Goal: Contribute content: Contribute content

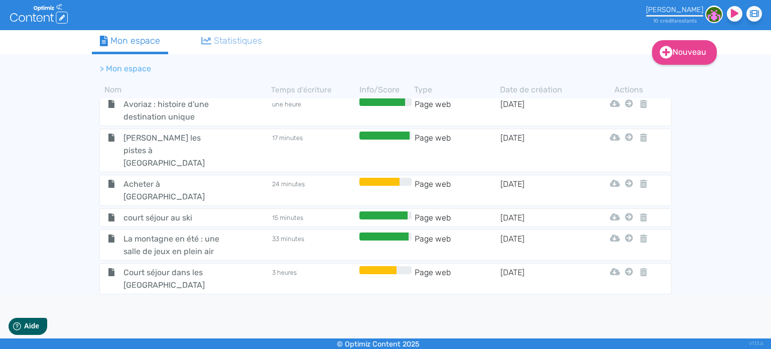
scroll to position [1788, 0]
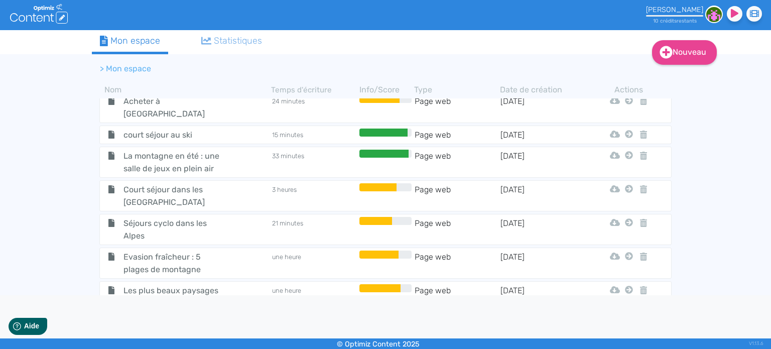
click at [193, 330] on span "10 chalets avec jacuzzi privatif et vue imprenable" at bounding box center [172, 342] width 113 height 25
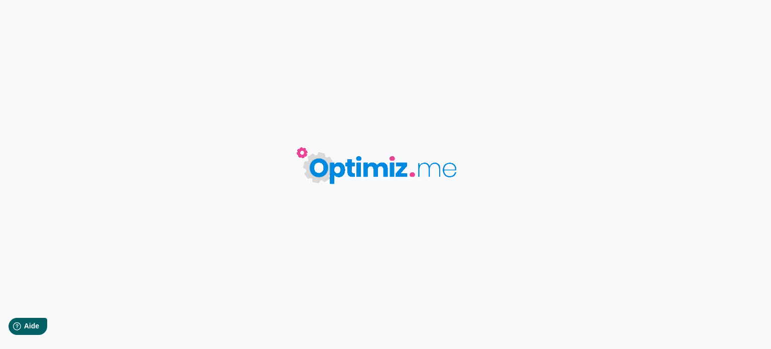
type input "10 chalets avec jacuzzi privatif et vue imprenable"
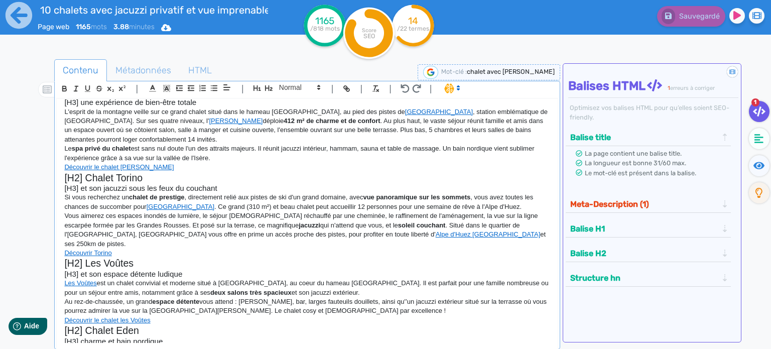
scroll to position [251, 0]
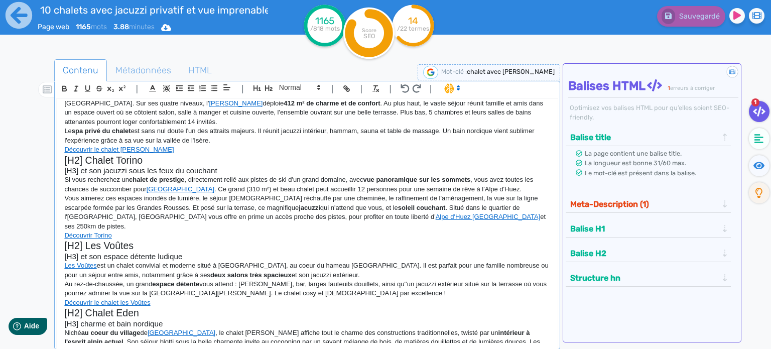
click at [211, 194] on p "Vous aimerez ces espaces inondés de lumière, le séjour [DEMOGRAPHIC_DATA] récha…" at bounding box center [307, 212] width 486 height 37
drag, startPoint x: 209, startPoint y: 188, endPoint x: 259, endPoint y: 188, distance: 49.7
click at [259, 194] on p "Vous aimerez ces espaces inondés de lumière, le séjour [DEMOGRAPHIC_DATA] récha…" at bounding box center [307, 212] width 486 height 37
click at [59, 86] on button "button" at bounding box center [65, 89] width 12 height 12
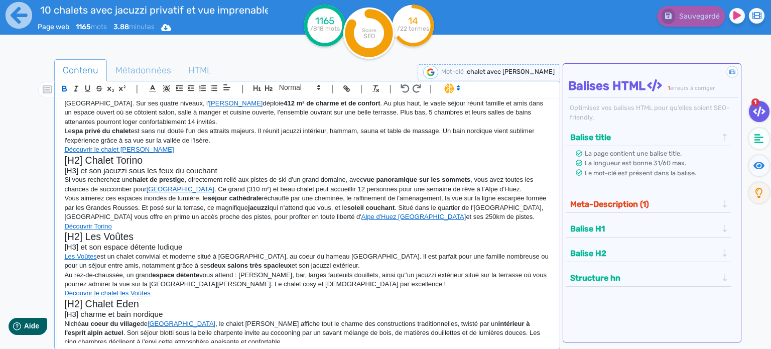
scroll to position [301, 0]
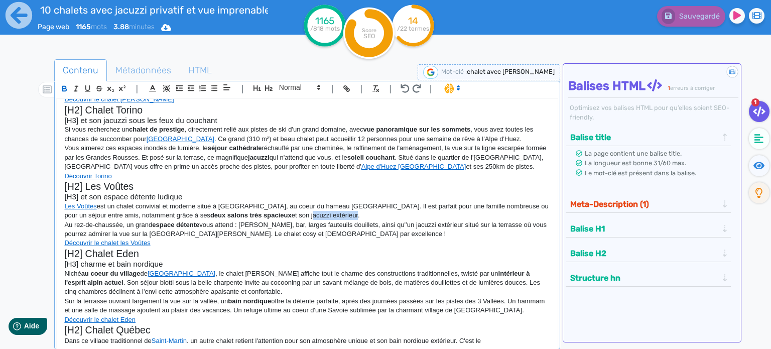
drag, startPoint x: 237, startPoint y: 204, endPoint x: 282, endPoint y: 205, distance: 45.2
click at [282, 205] on p "Les Voûtes est un chalet convivial et moderne situé à [GEOGRAPHIC_DATA], au coe…" at bounding box center [307, 211] width 486 height 19
drag, startPoint x: 237, startPoint y: 206, endPoint x: 283, endPoint y: 206, distance: 46.7
click at [283, 206] on p "Les Voûtes est un chalet convivial et moderne situé à [GEOGRAPHIC_DATA], au coe…" at bounding box center [307, 211] width 486 height 19
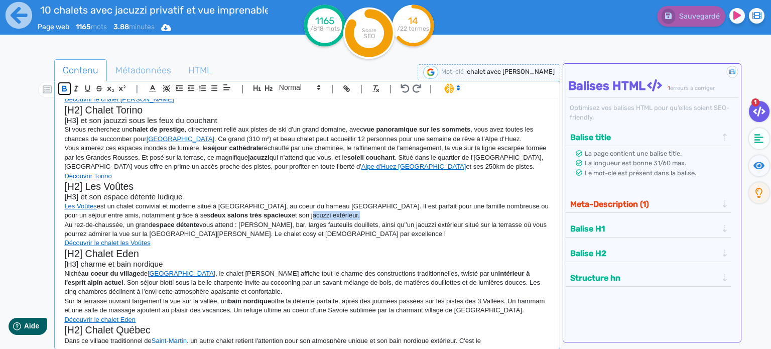
click at [66, 88] on icon "button" at bounding box center [64, 88] width 9 height 9
click at [299, 202] on p "Les Voûtes est un chalet convivial et moderne situé à [GEOGRAPHIC_DATA], au coe…" at bounding box center [307, 211] width 486 height 19
drag, startPoint x: 224, startPoint y: 205, endPoint x: 313, endPoint y: 204, distance: 89.4
click at [313, 204] on p "Les Voûtes est un chalet convivial et moderne situé à [GEOGRAPHIC_DATA], au coe…" at bounding box center [307, 211] width 486 height 19
drag, startPoint x: 384, startPoint y: 216, endPoint x: 431, endPoint y: 214, distance: 47.2
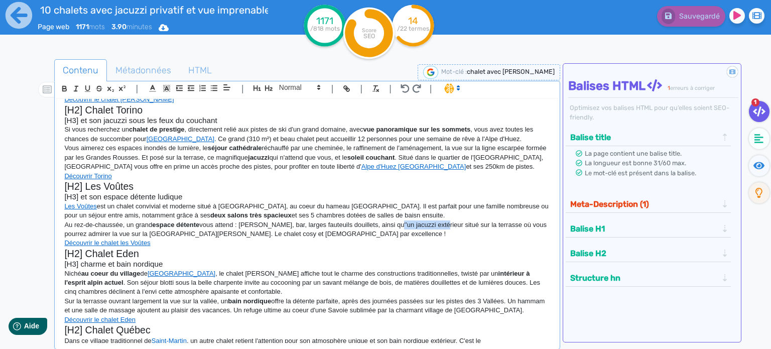
click at [431, 220] on p "Au rez-de-chaussée, un grand espace détente vous attend : [PERSON_NAME], bar, l…" at bounding box center [307, 229] width 486 height 19
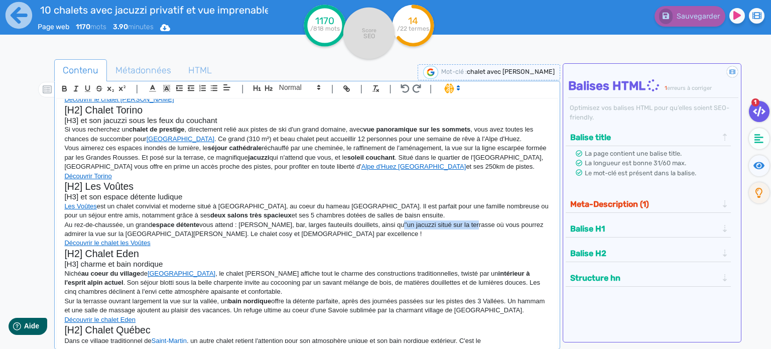
drag, startPoint x: 384, startPoint y: 214, endPoint x: 462, endPoint y: 213, distance: 78.4
click at [462, 220] on p "Au rez-de-chaussée, un grand espace détente vous attend : [PERSON_NAME], bar, l…" at bounding box center [307, 229] width 486 height 19
click at [65, 89] on icon "button" at bounding box center [64, 88] width 9 height 9
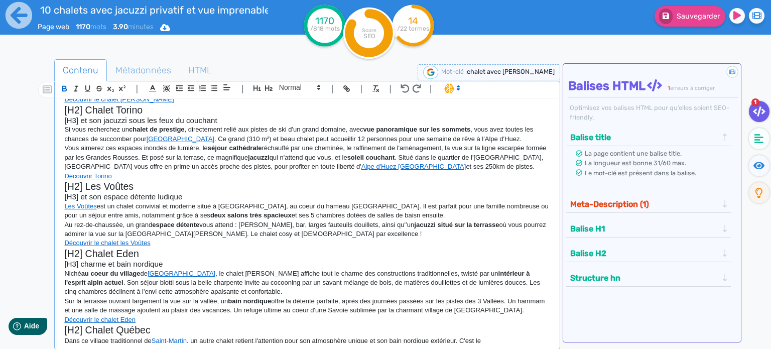
click at [276, 224] on p "Au rez-de-chaussée, un grand espace détente vous attend : [PERSON_NAME], bar, l…" at bounding box center [307, 229] width 486 height 19
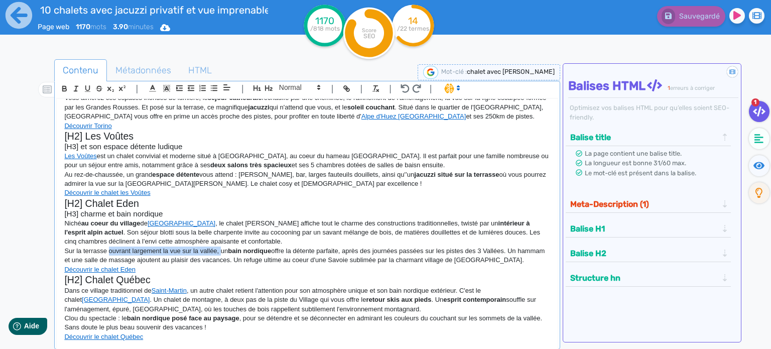
drag, startPoint x: 107, startPoint y: 241, endPoint x: 221, endPoint y: 243, distance: 113.5
click at [221, 247] on p "Sur la terrasse ouvrant largement la vue sur la vallée, un bain nordique offre …" at bounding box center [307, 256] width 486 height 19
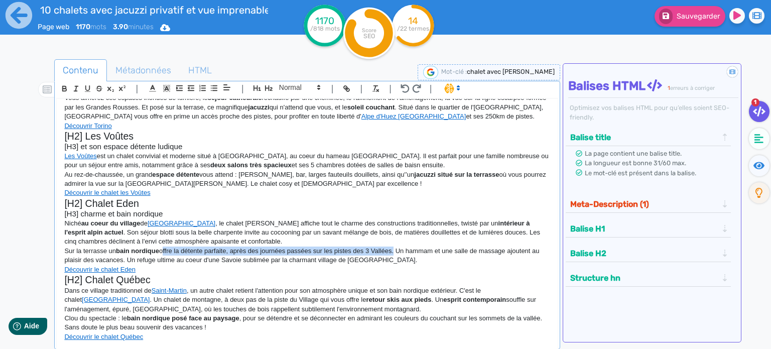
drag, startPoint x: 164, startPoint y: 241, endPoint x: 395, endPoint y: 243, distance: 231.0
click at [395, 247] on p "Sur la terrasse un bain nordique offre la détente parfaite, après des journées …" at bounding box center [307, 256] width 486 height 19
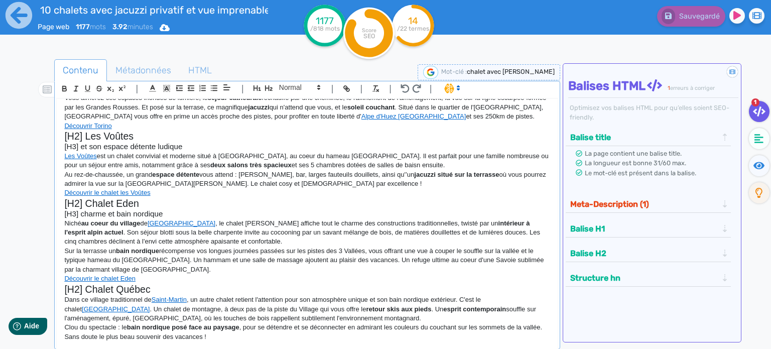
click at [163, 260] on p "Sur la terrasse un bain nordique récompense vos longues journées passées sur le…" at bounding box center [307, 261] width 486 height 28
drag, startPoint x: 478, startPoint y: 252, endPoint x: 482, endPoint y: 258, distance: 7.0
click at [482, 258] on p "Sur la terrasse un bain nordique récompense vos longues journées passées sur le…" at bounding box center [307, 261] width 486 height 28
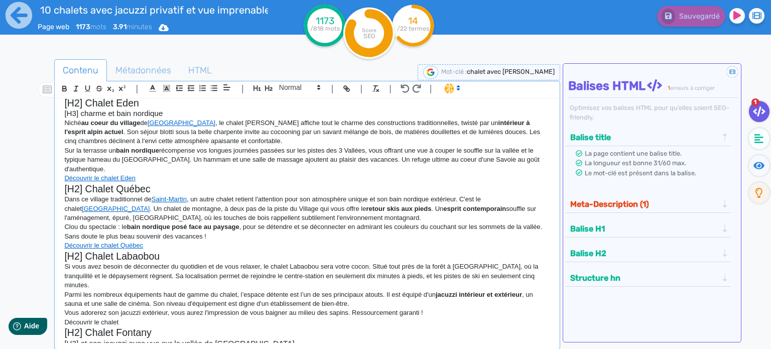
scroll to position [502, 0]
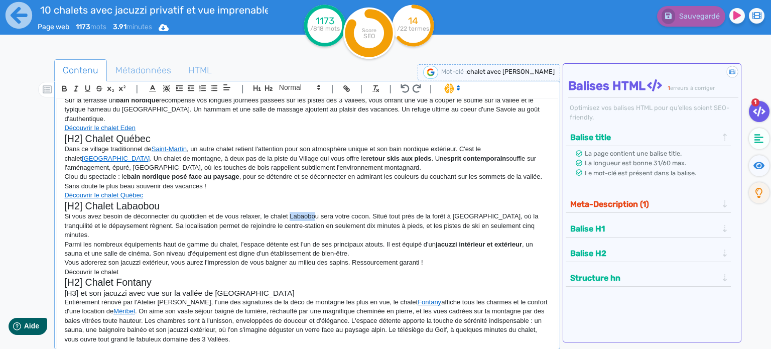
drag, startPoint x: 289, startPoint y: 198, endPoint x: 314, endPoint y: 198, distance: 25.6
click at [314, 212] on p "Si vous avez besoin de déconnecter du quotidien et de vous relaxer, le chalet L…" at bounding box center [307, 226] width 486 height 28
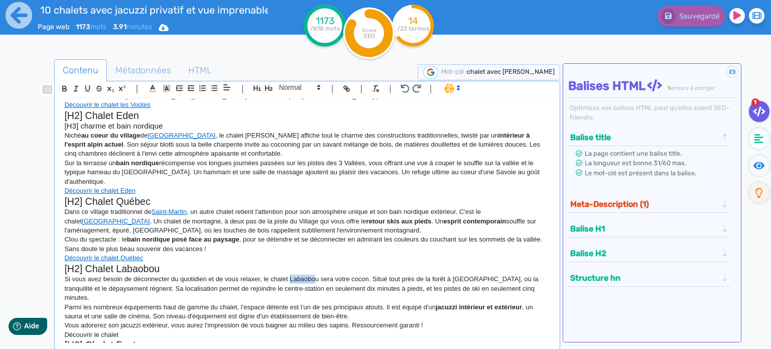
scroll to position [452, 0]
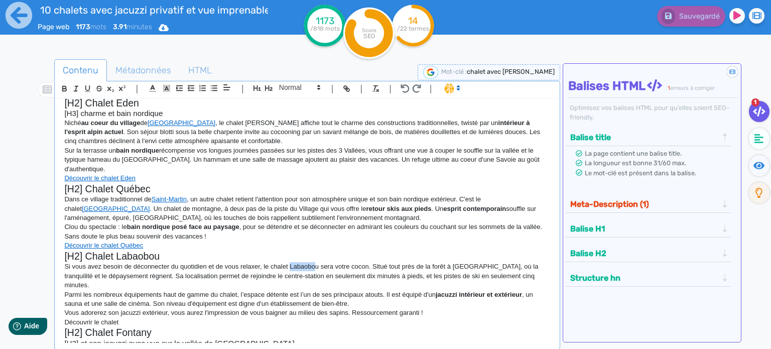
click at [293, 262] on p "Si vous avez besoin de déconnecter du quotidien et de vous relaxer, le chalet L…" at bounding box center [307, 276] width 486 height 28
drag, startPoint x: 289, startPoint y: 246, endPoint x: 317, endPoint y: 246, distance: 28.1
click at [317, 262] on p "Si vous avez besoin de déconnecter du quotidien et de vous relaxer, le chalet L…" at bounding box center [307, 276] width 486 height 28
click at [344, 88] on icon "button" at bounding box center [346, 88] width 9 height 9
paste input "[URL][DOMAIN_NAME]"
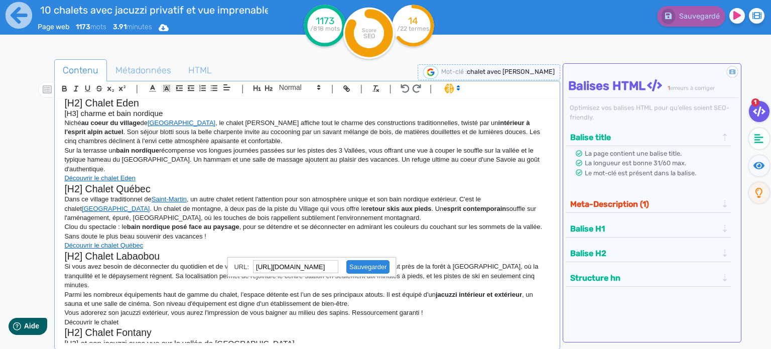
scroll to position [0, 0]
click at [374, 266] on link at bounding box center [363, 267] width 51 height 8
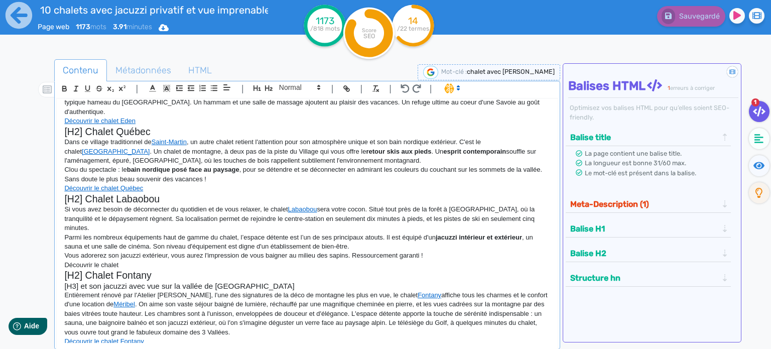
scroll to position [512, 0]
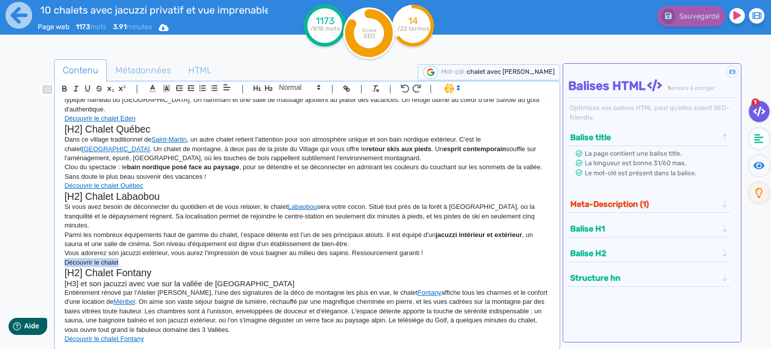
drag, startPoint x: 64, startPoint y: 235, endPoint x: 119, endPoint y: 235, distance: 54.2
click at [119, 258] on p "Découvrir le chalet" at bounding box center [307, 262] width 486 height 9
drag, startPoint x: 128, startPoint y: 235, endPoint x: 133, endPoint y: 234, distance: 5.1
click at [128, 258] on p "Découvrir le chalet" at bounding box center [307, 262] width 486 height 9
drag, startPoint x: 155, startPoint y: 234, endPoint x: 54, endPoint y: 239, distance: 100.6
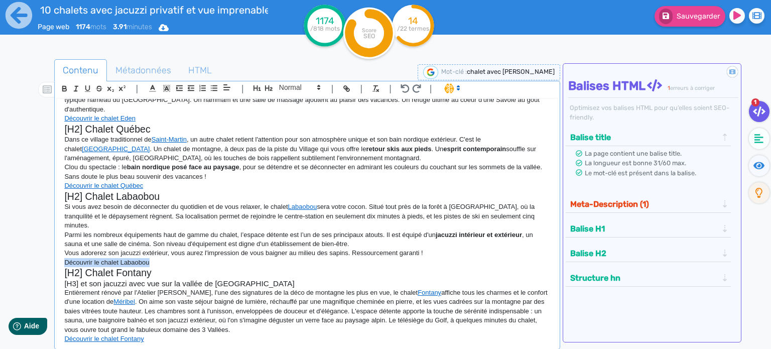
click at [54, 239] on div "| | H3 H4 H5 H6 Normal | | | | 10 chalets avec jacuzzi privatif et vue imprenab…" at bounding box center [307, 215] width 506 height 269
click at [348, 87] on icon "button" at bounding box center [346, 88] width 9 height 9
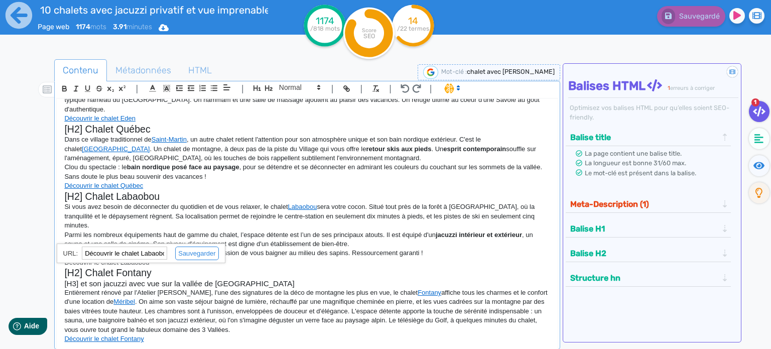
paste input "[URL][DOMAIN_NAME]"
click at [188, 257] on link at bounding box center [192, 254] width 51 height 8
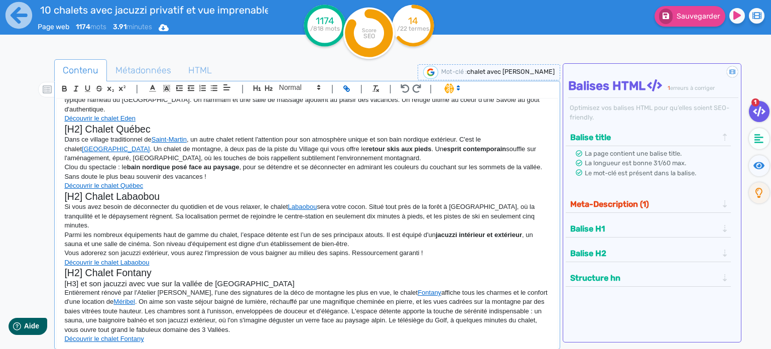
click at [64, 202] on p "Si vous avez besoin de déconnecter du quotidien et de vous relaxer, le chalet L…" at bounding box center [307, 216] width 486 height 28
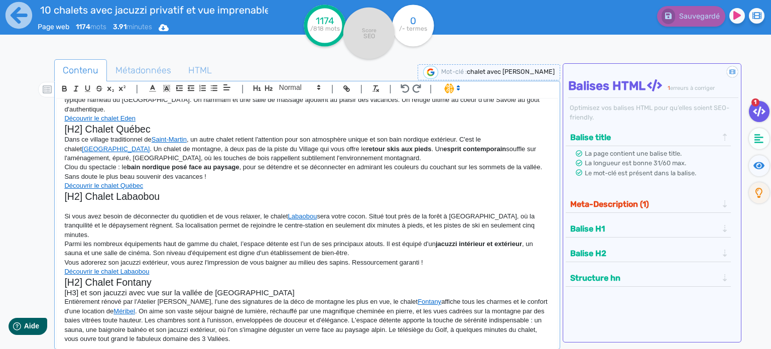
click at [82, 202] on p at bounding box center [307, 206] width 486 height 9
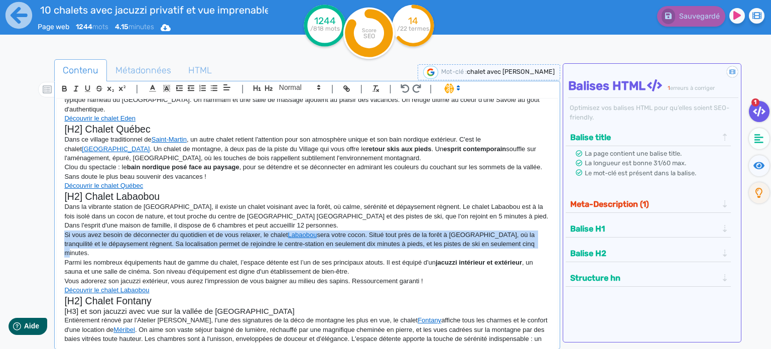
drag, startPoint x: 522, startPoint y: 225, endPoint x: 52, endPoint y: 214, distance: 469.6
click at [52, 214] on div "Contenu Métadonnées HTML | | H3 H4 H5 H6 Normal | | | | 10 chalets avec jacuzzi…" at bounding box center [400, 235] width 742 height 356
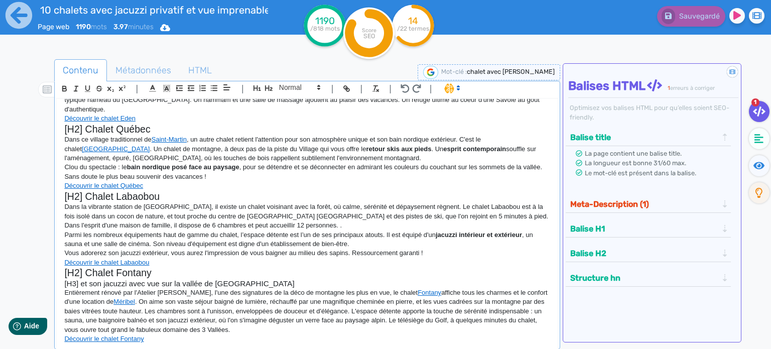
click at [433, 230] on p "Parmi les nombreux équipements haut de gamme du chalet, l’espace détente est l’…" at bounding box center [307, 239] width 486 height 19
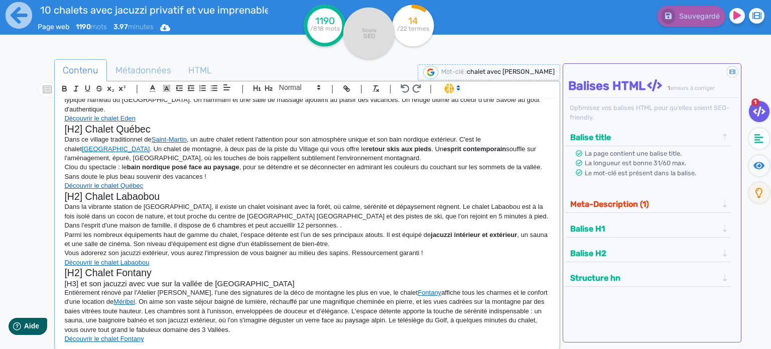
click at [522, 230] on p "Parmi les nombreux équipements haut de gamme du chalet, l’espace détente est l’…" at bounding box center [307, 239] width 486 height 19
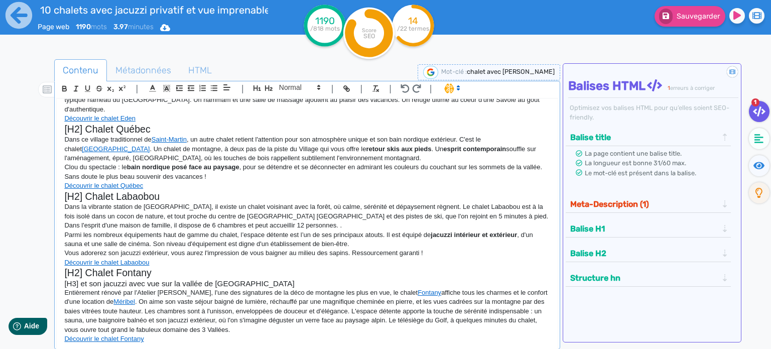
click at [92, 230] on p "Parmi les nombreux équipements haut de gamme du chalet, l’espace détente est l’…" at bounding box center [307, 239] width 486 height 19
click at [159, 230] on p "Parmi les nombreux équipements haut de gamme du chalet, l’espace détente est l’…" at bounding box center [307, 239] width 486 height 19
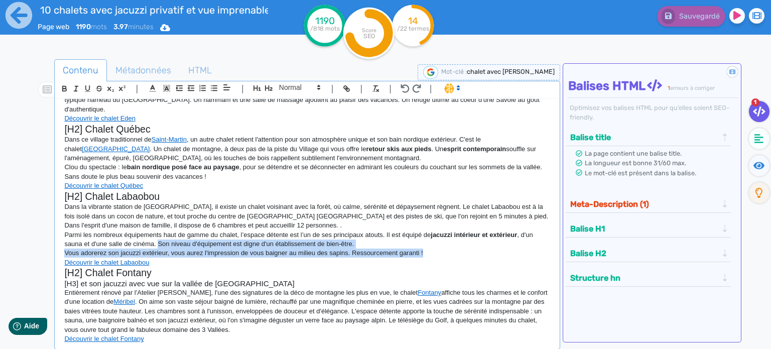
drag, startPoint x: 159, startPoint y: 224, endPoint x: 460, endPoint y: 233, distance: 300.9
click at [460, 233] on div "10 chalets avec jacuzzi privatif et vue imprenable ! Envie de vacances relaxant…" at bounding box center [307, 221] width 501 height 245
click at [180, 249] on p "Vous adorerez son jacuzzi extérieur, vous aurez l'impression de vous baigner au…" at bounding box center [307, 253] width 486 height 9
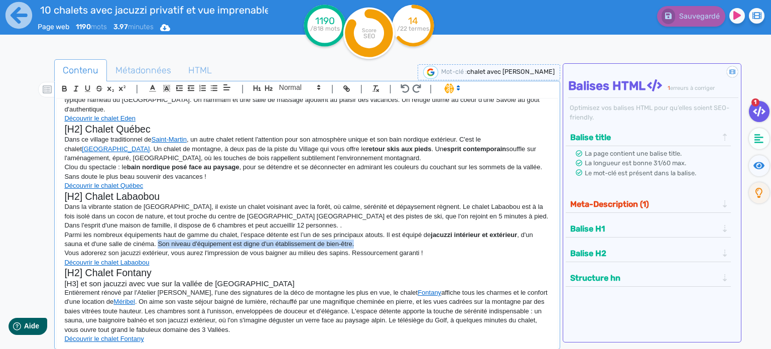
drag, startPoint x: 158, startPoint y: 224, endPoint x: 360, endPoint y: 224, distance: 202.4
click at [360, 230] on p "Parmi les nombreux équipements haut de gamme du chalet, l’espace détente est l’…" at bounding box center [307, 239] width 486 height 19
drag, startPoint x: 456, startPoint y: 188, endPoint x: 486, endPoint y: 187, distance: 29.2
click at [486, 202] on p "Dans la vibrante station de [GEOGRAPHIC_DATA], il existe un chalet voisinant av…" at bounding box center [307, 216] width 486 height 28
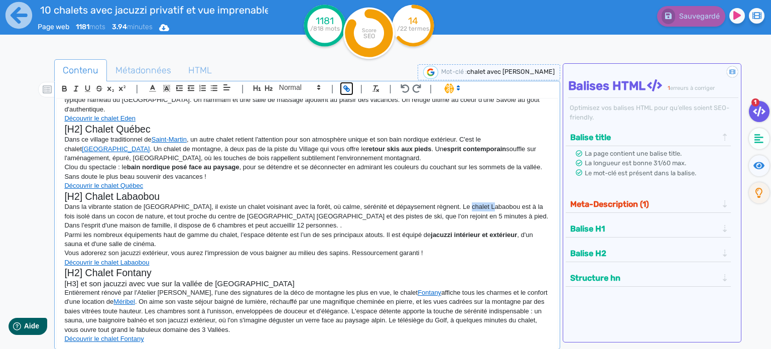
click at [350, 84] on icon "button" at bounding box center [346, 88] width 9 height 9
paste input "[URL][DOMAIN_NAME]"
click at [516, 209] on link at bounding box center [523, 207] width 51 height 8
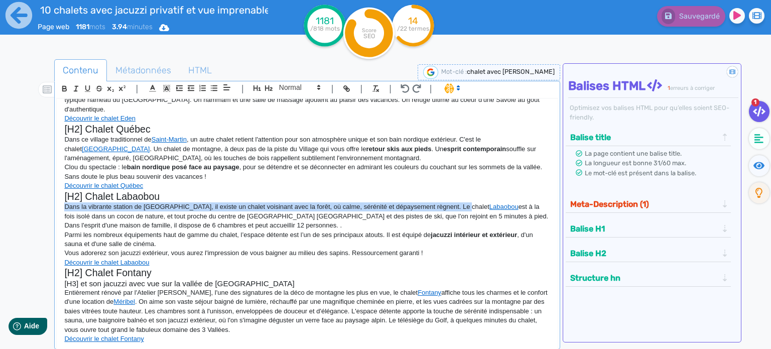
scroll to position [521, 0]
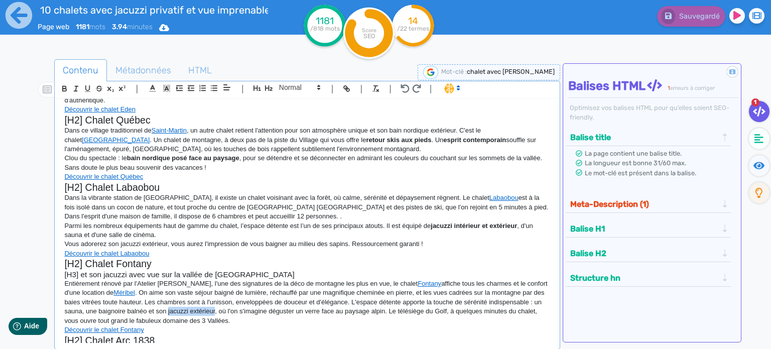
drag, startPoint x: 180, startPoint y: 293, endPoint x: 227, endPoint y: 291, distance: 47.2
click at [227, 291] on p "Entièrement rénové par l'Atelier [PERSON_NAME], l'une des signatures de la déco…" at bounding box center [307, 302] width 486 height 46
click at [66, 86] on icon "button" at bounding box center [64, 88] width 9 height 9
drag, startPoint x: 179, startPoint y: 273, endPoint x: 267, endPoint y: 278, distance: 88.1
click at [267, 279] on p "Entièrement rénové par l'Atelier [PERSON_NAME], l'une des signatures de la déco…" at bounding box center [307, 302] width 486 height 46
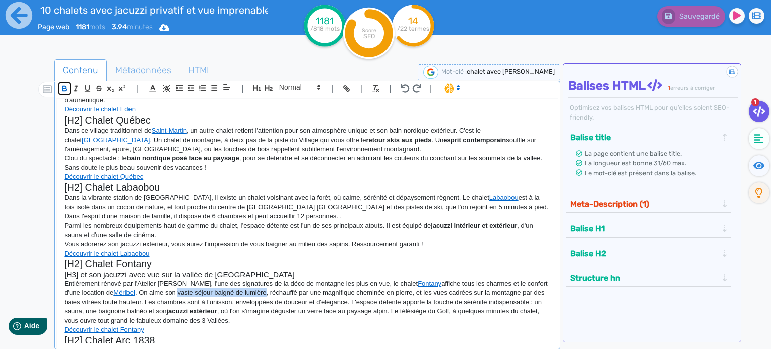
click at [61, 88] on icon "button" at bounding box center [64, 88] width 9 height 9
drag, startPoint x: 297, startPoint y: 283, endPoint x: 360, endPoint y: 283, distance: 62.8
click at [360, 283] on p "Entièrement rénové par l'Atelier [PERSON_NAME], l'une des signatures de la déco…" at bounding box center [307, 302] width 486 height 46
click at [64, 87] on icon "button" at bounding box center [64, 88] width 9 height 9
click at [125, 346] on p "[H3] et son bain" at bounding box center [307, 350] width 486 height 9
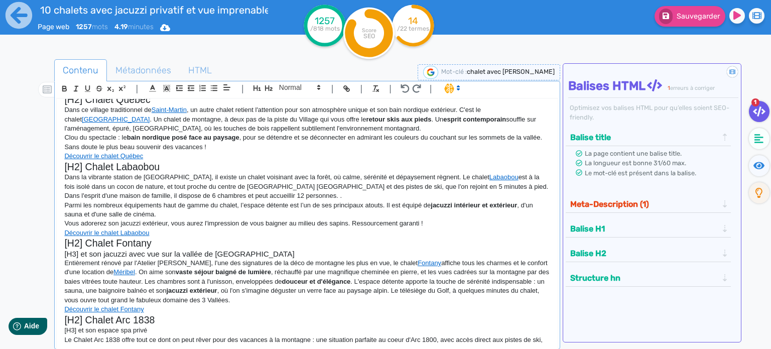
scroll to position [550, 0]
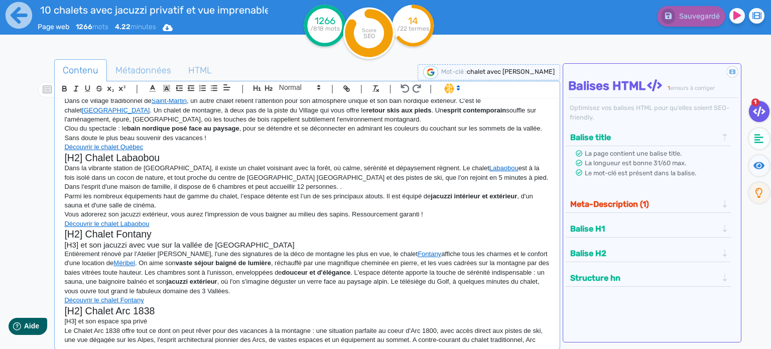
click at [312, 329] on p "Le Chalet Arc 1838 offre tout ce dont on peut rêver pour des vacances à la mont…" at bounding box center [307, 340] width 486 height 28
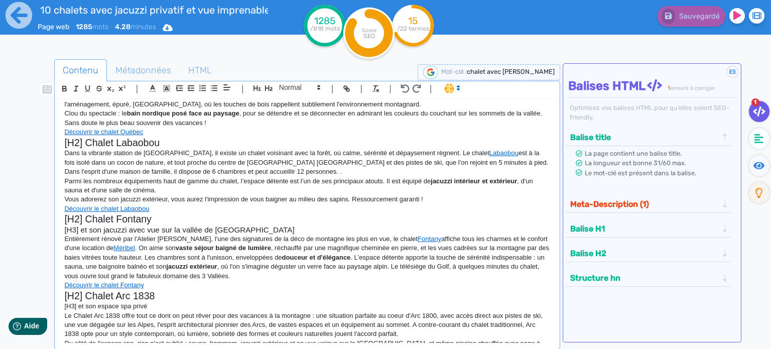
scroll to position [567, 0]
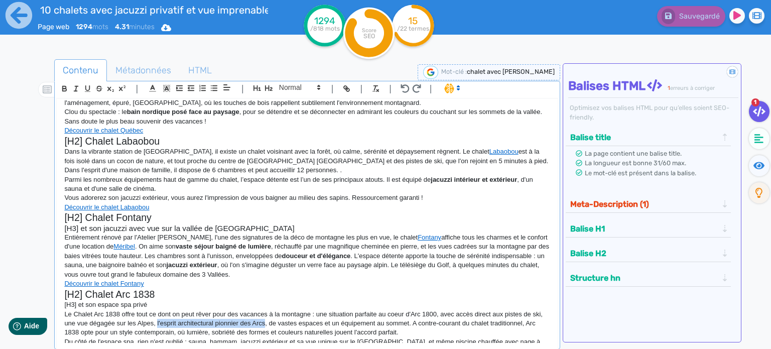
drag, startPoint x: 157, startPoint y: 304, endPoint x: 263, endPoint y: 305, distance: 106.5
click at [263, 310] on p "Le Chalet Arc 1838 offre tout ce dont on peut rêver pour des vacances à la mont…" at bounding box center [307, 324] width 486 height 28
click at [66, 87] on icon "button" at bounding box center [65, 87] width 4 height 3
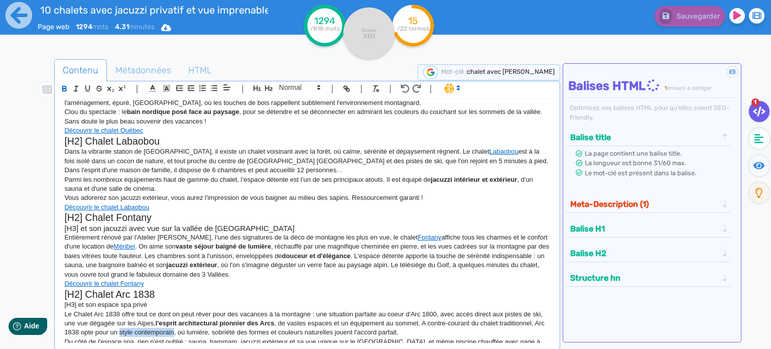
drag, startPoint x: 132, startPoint y: 312, endPoint x: 185, endPoint y: 311, distance: 52.7
click at [185, 311] on p "Le Chalet Arc 1838 offre tout ce dont on peut rêver pour des vacances à la mont…" at bounding box center [307, 324] width 486 height 28
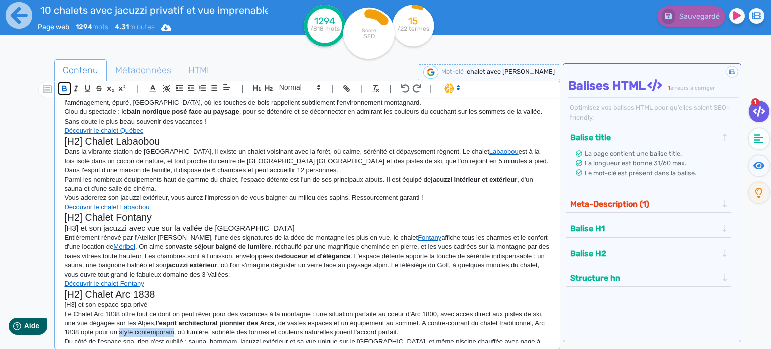
click at [63, 88] on icon "button" at bounding box center [65, 89] width 4 height 3
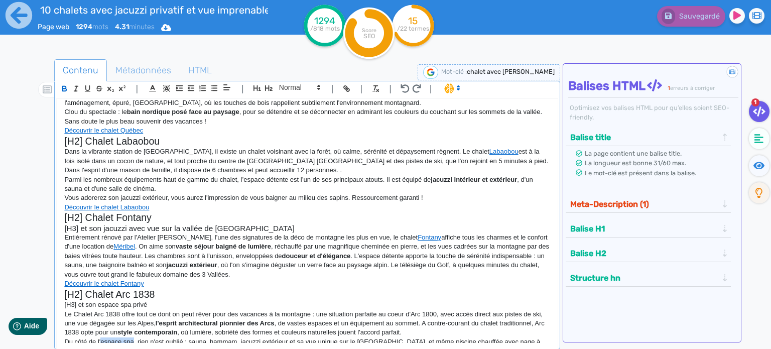
drag, startPoint x: 101, startPoint y: 322, endPoint x: 133, endPoint y: 323, distance: 32.1
click at [133, 337] on p "Du côté de l'espace spa, rien n'est oublié : sauna, hammam, jacuzzi extérieur e…" at bounding box center [307, 346] width 486 height 19
click at [63, 86] on icon "button" at bounding box center [65, 87] width 4 height 3
drag, startPoint x: 422, startPoint y: 323, endPoint x: 86, endPoint y: 332, distance: 336.1
click at [86, 337] on p "Du côté de l' espace spa , rien n'est oublié : sauna, hammam, jacuzzi extérieur…" at bounding box center [307, 346] width 486 height 19
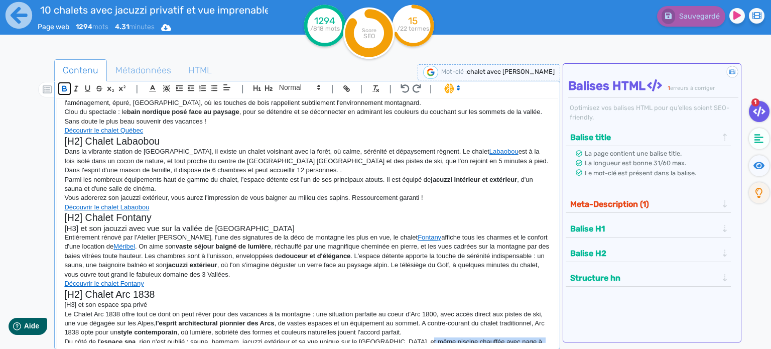
click at [63, 90] on icon "button" at bounding box center [65, 89] width 4 height 3
click at [235, 337] on p "Du côté de l' espace spa , rien n'est oublié : sauna, hammam, jacuzzi extérieur…" at bounding box center [307, 346] width 486 height 19
click at [77, 310] on p "Le Chalet Arc 1838 offre tout ce dont on peut rêver pour des vacances à la mont…" at bounding box center [307, 324] width 486 height 28
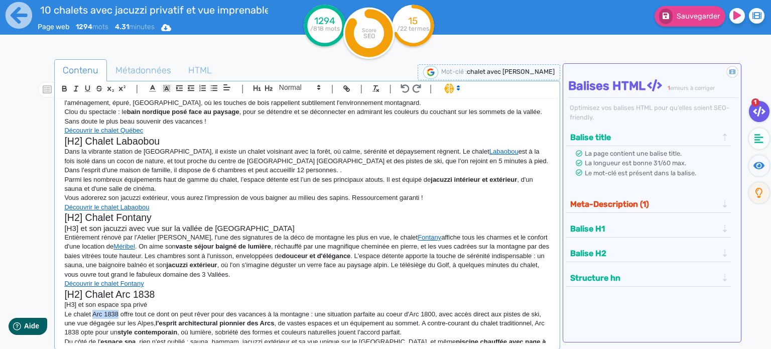
drag, startPoint x: 93, startPoint y: 295, endPoint x: 118, endPoint y: 295, distance: 24.6
click at [118, 310] on p "Le chalet Arc 1838 offre tout ce dont on peut rêver pour des vacances à la mont…" at bounding box center [307, 324] width 486 height 28
click at [347, 92] on icon "button" at bounding box center [346, 88] width 9 height 9
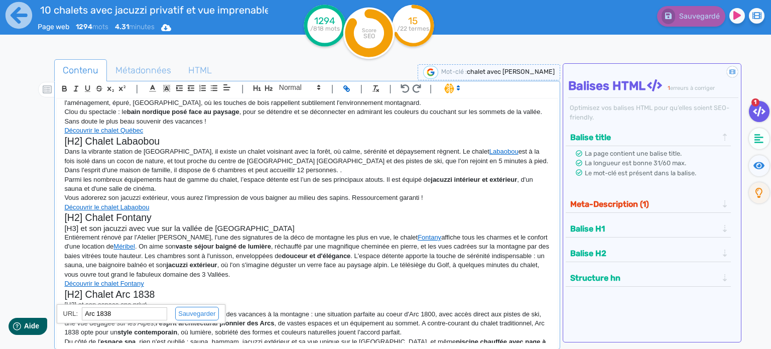
paste input "[URL][DOMAIN_NAME]"
click at [201, 311] on link at bounding box center [192, 314] width 51 height 8
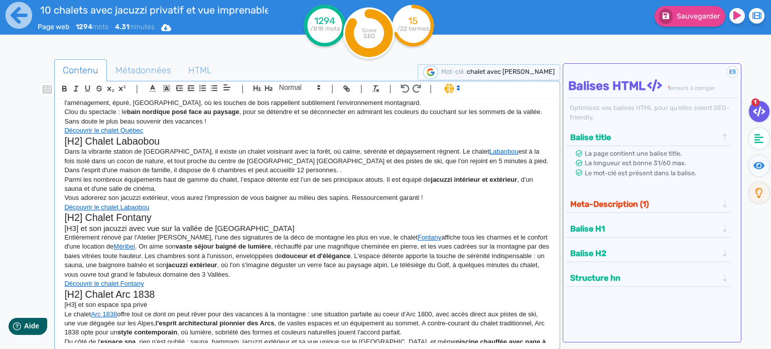
scroll to position [567, 0]
click at [224, 337] on p "Du côté de l' espace spa , rien n'est oublié : sauna, hammam, jacuzzi extérieur…" at bounding box center [307, 346] width 486 height 19
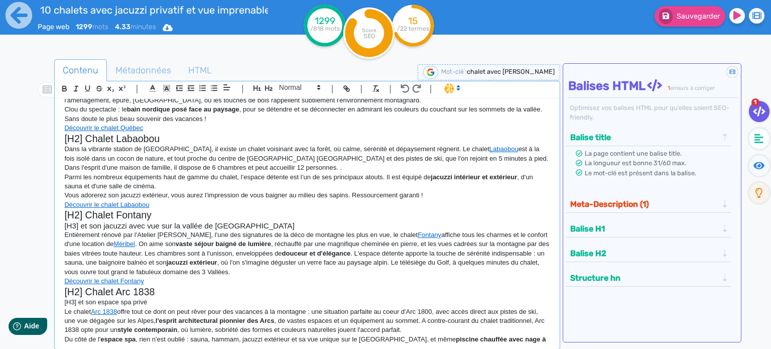
scroll to position [576, 0]
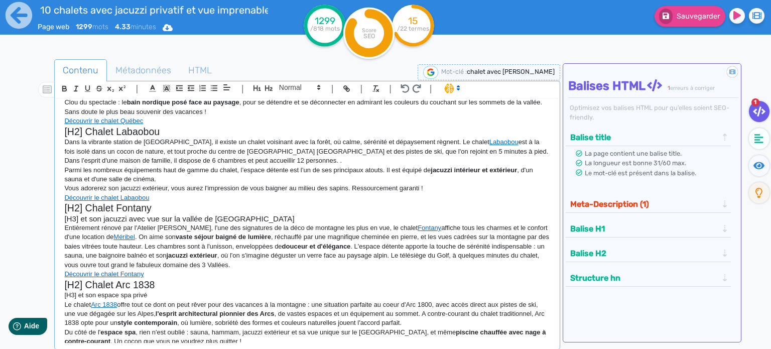
drag, startPoint x: 150, startPoint y: 335, endPoint x: 63, endPoint y: 341, distance: 87.1
click at [63, 341] on div "10 chalets avec jacuzzi privatif et vue imprenable ! Envie de vacances relaxant…" at bounding box center [307, 221] width 501 height 245
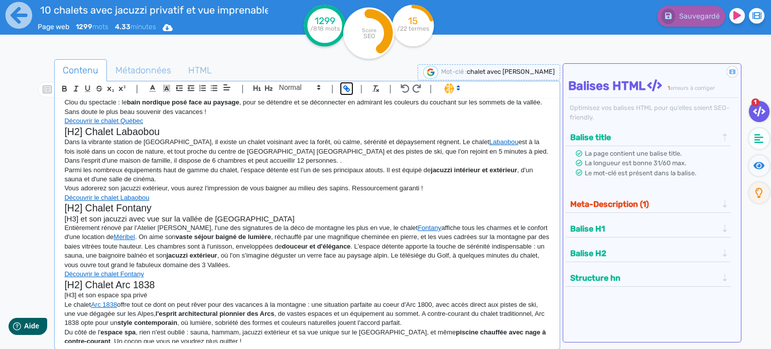
click at [348, 85] on icon "button" at bounding box center [346, 88] width 9 height 9
paste input "[URL][DOMAIN_NAME]"
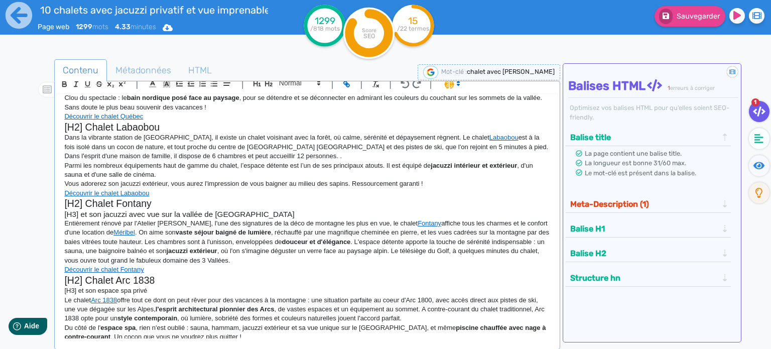
click at [231, 323] on p "Du côté de l' espace spa , rien n'est oublié : sauna, hammam, jacuzzi extérieur…" at bounding box center [307, 332] width 486 height 19
click at [172, 342] on p "Découvrir la chalet Arc 1838" at bounding box center [307, 346] width 486 height 9
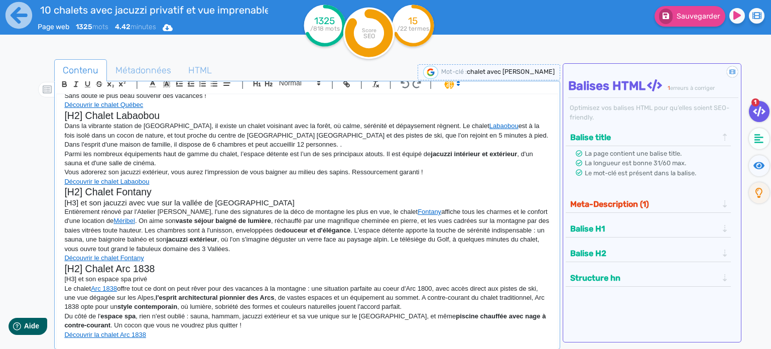
scroll to position [597, 0]
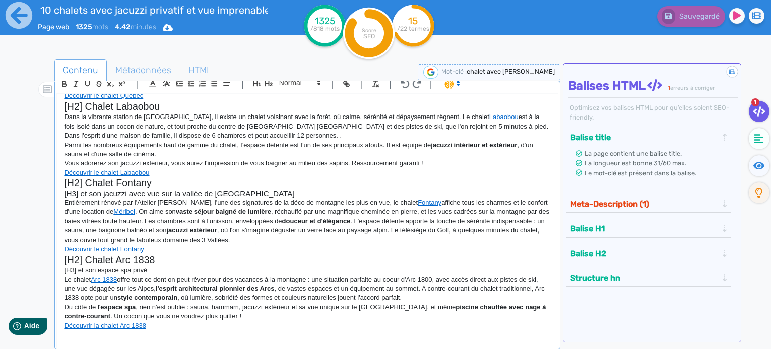
drag, startPoint x: 225, startPoint y: 324, endPoint x: 278, endPoint y: 325, distance: 53.2
click at [278, 340] on p "Vous n'avez pas trouvé votre bonheur ici ? Entrez dans l'univers Cimalpes et dé…" at bounding box center [307, 349] width 486 height 19
click at [333, 340] on p "Vous n'avez pas trouvé votre bonheur ici ? Entrez dans l'univers Cimalpes et dé…" at bounding box center [307, 349] width 486 height 19
drag, startPoint x: 331, startPoint y: 324, endPoint x: 398, endPoint y: 327, distance: 66.9
click at [398, 340] on p "Vous n'avez pas trouvé votre bonheur ici ? Entrez dans l'univers Cimalpes et dé…" at bounding box center [307, 349] width 486 height 19
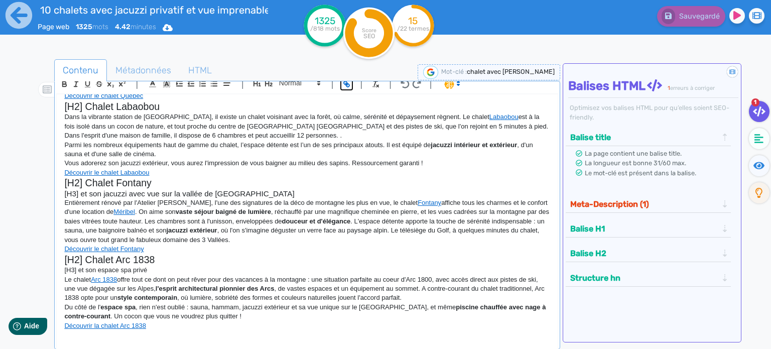
click at [345, 84] on icon "button" at bounding box center [346, 84] width 9 height 9
paste input "[URL][DOMAIN_NAME]"
type input "[URL][DOMAIN_NAME]"
click at [112, 340] on p "Vous n'avez pas trouvé votre bonheur ici ? Entrez dans l'univers Cimalpes et dé…" at bounding box center [307, 349] width 486 height 19
click at [602, 201] on button "Meta-Description (1)" at bounding box center [644, 204] width 154 height 17
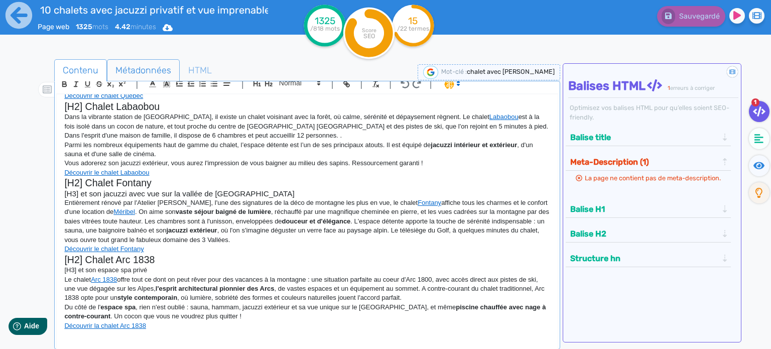
click at [145, 70] on span "Métadonnées" at bounding box center [143, 70] width 72 height 27
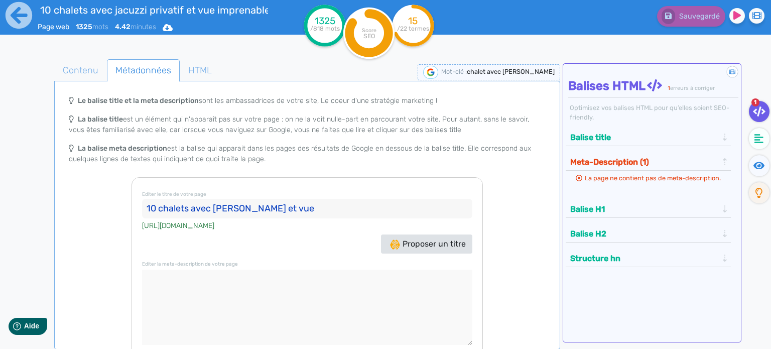
click at [260, 275] on textarea at bounding box center [307, 307] width 330 height 75
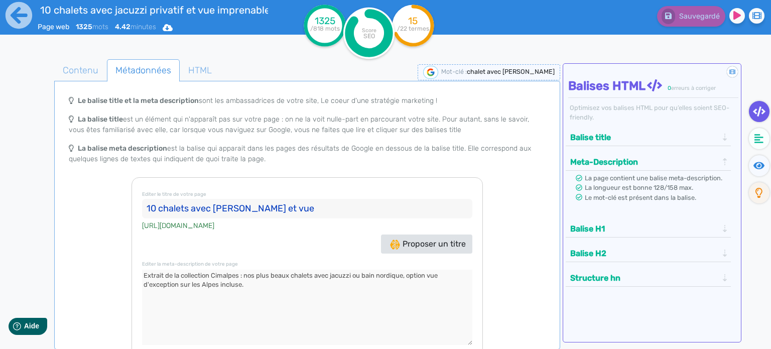
click at [403, 274] on textarea at bounding box center [307, 307] width 330 height 75
click at [257, 281] on textarea at bounding box center [307, 307] width 330 height 75
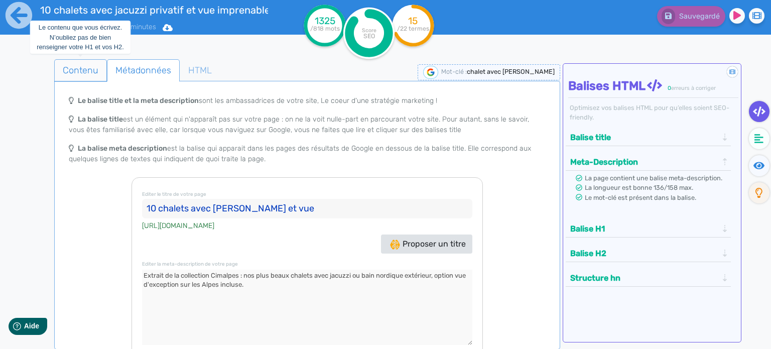
type textarea "Extrait de la collection Cimalpes : nos plus beaux chalets avec jacuzzi ou bain…"
click at [85, 71] on span "Contenu" at bounding box center [81, 70] width 52 height 27
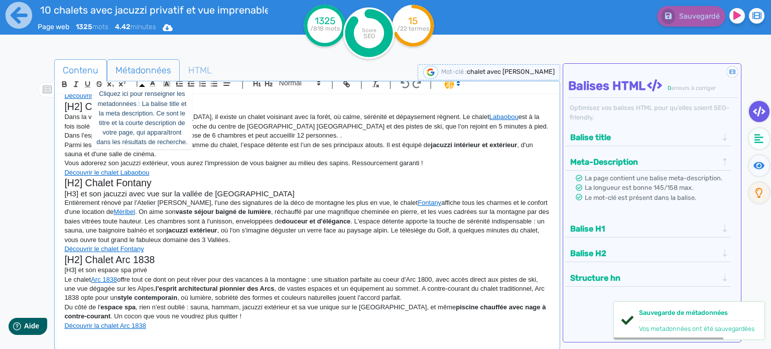
click at [151, 75] on span "Métadonnées" at bounding box center [143, 70] width 72 height 27
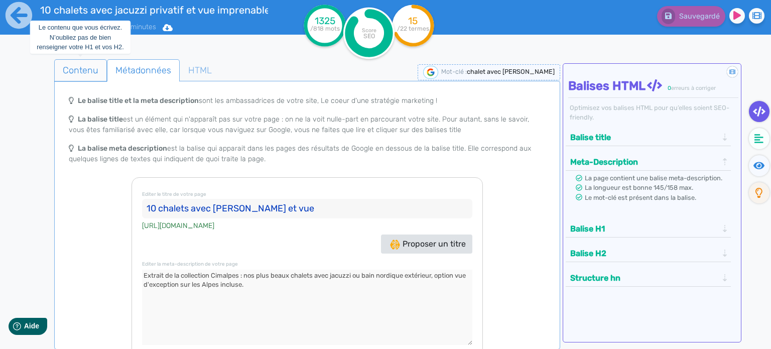
click at [82, 70] on span "Contenu" at bounding box center [81, 70] width 52 height 27
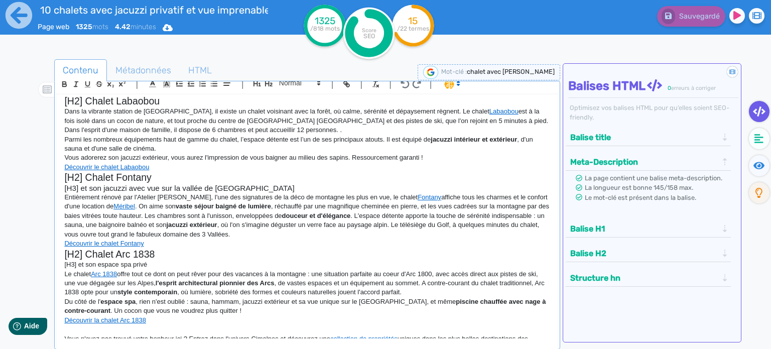
scroll to position [604, 0]
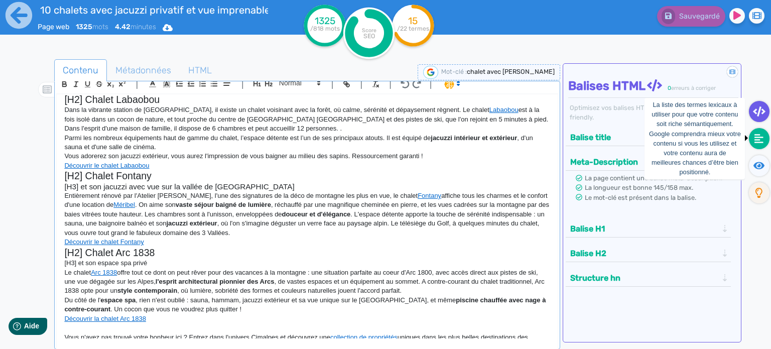
click at [761, 138] on icon at bounding box center [759, 139] width 9 height 10
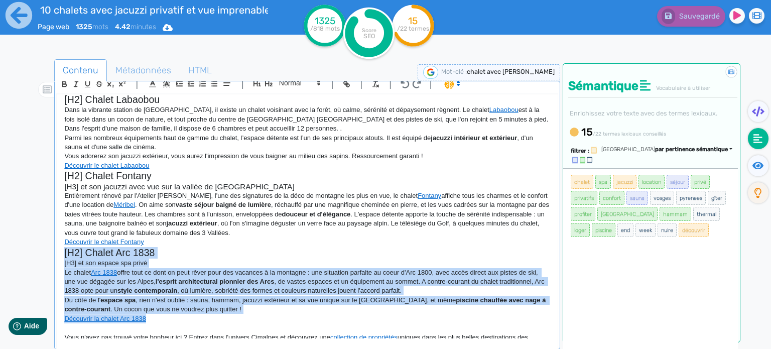
drag, startPoint x: 163, startPoint y: 297, endPoint x: 44, endPoint y: 233, distance: 135.3
click at [44, 233] on div "Contenu Métadonnées HTML | | H3 H4 H5 H6 Normal | | | | 10 chalets avec jacuzzi…" at bounding box center [400, 235] width 742 height 356
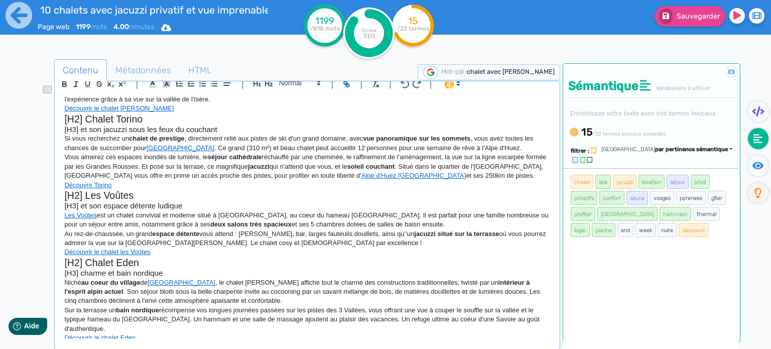
scroll to position [226, 0]
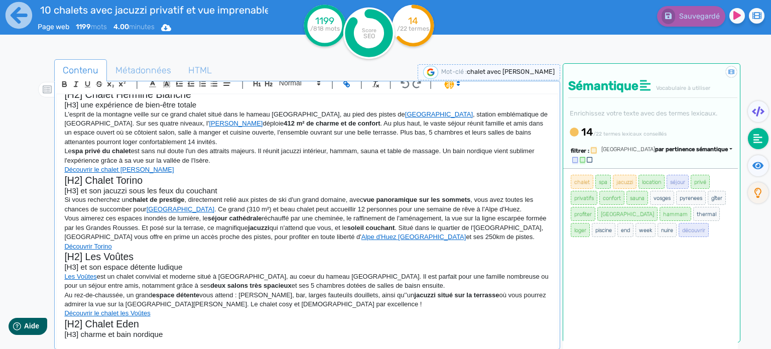
click at [120, 242] on p "Découvrir Torino" at bounding box center [307, 246] width 486 height 9
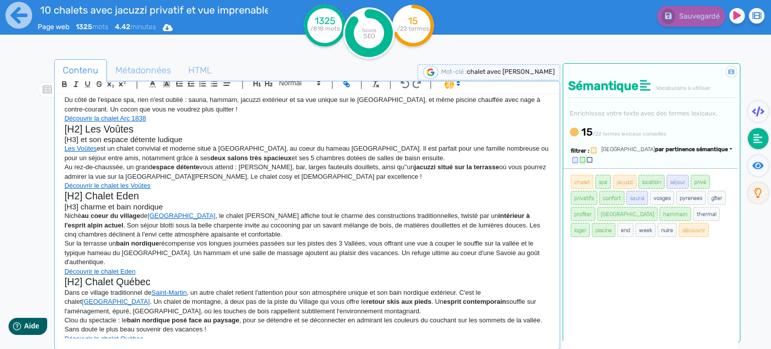
scroll to position [427, 0]
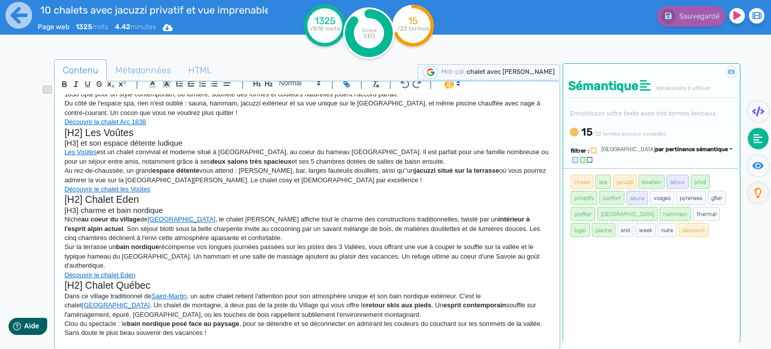
click at [184, 185] on p "Découvrir le chalet les Voûtes" at bounding box center [307, 189] width 486 height 9
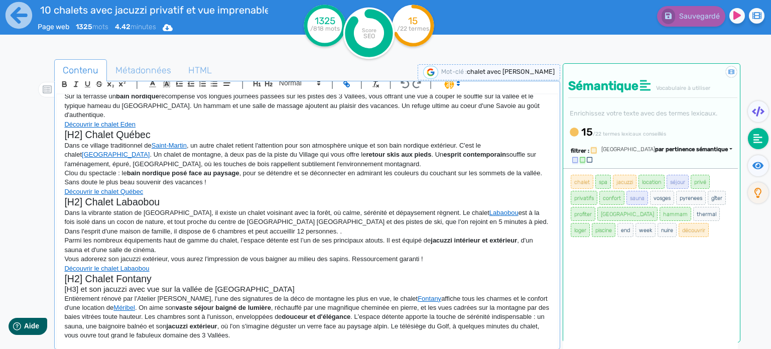
scroll to position [604, 0]
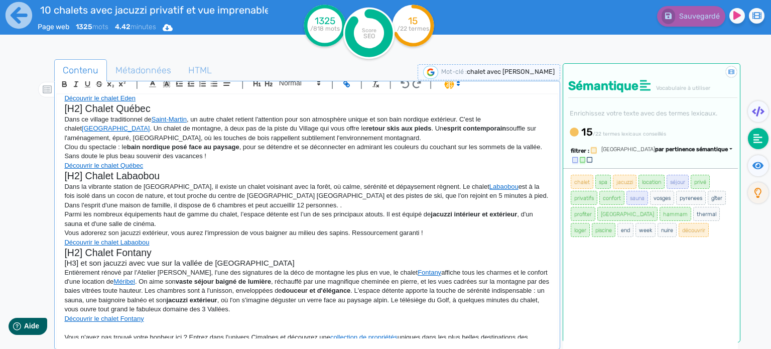
click at [118, 333] on p "Vous n'avez pas trouvé votre bonheur ici ? Entrez dans l'univers Cimalpes et dé…" at bounding box center [307, 342] width 486 height 19
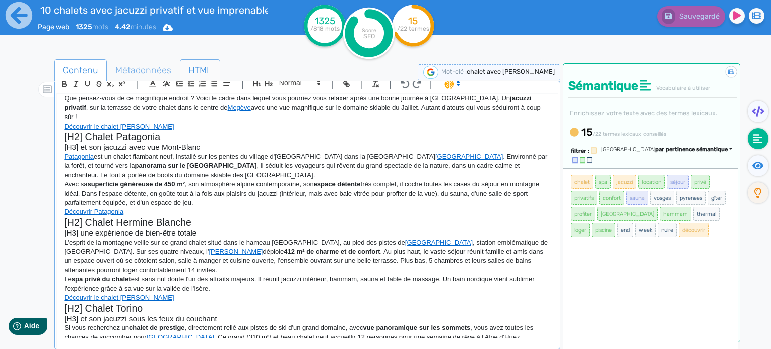
scroll to position [0, 0]
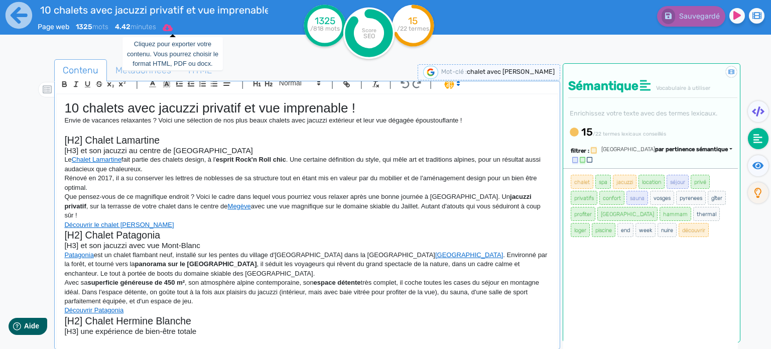
click at [170, 27] on icon at bounding box center [168, 27] width 10 height 7
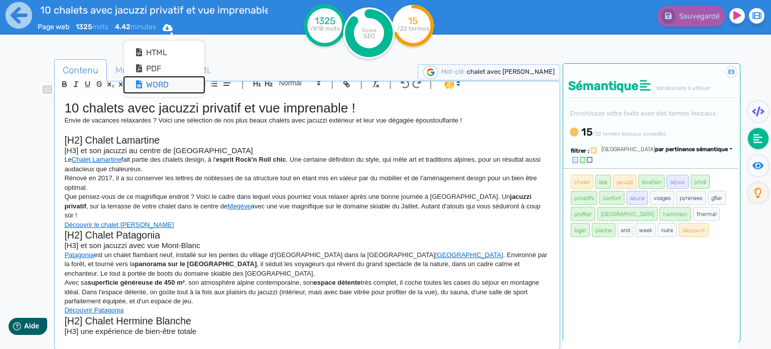
click at [159, 82] on button "Word" at bounding box center [164, 85] width 80 height 16
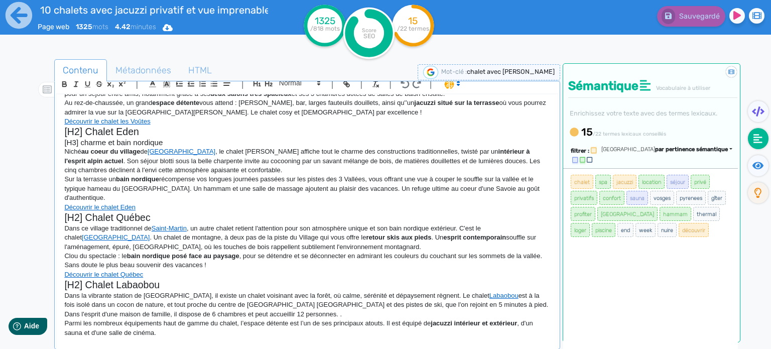
scroll to position [502, 0]
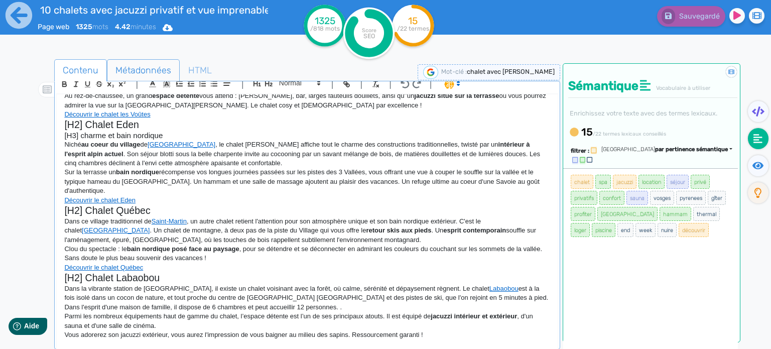
click at [126, 69] on span "Métadonnées" at bounding box center [143, 70] width 72 height 27
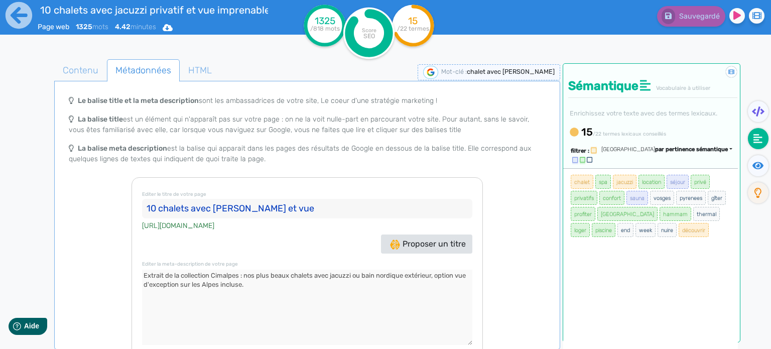
drag, startPoint x: 268, startPoint y: 285, endPoint x: 106, endPoint y: 271, distance: 161.8
click at [106, 271] on div "Le balise title et la meta description sont les ambassadrices de votre site, Le…" at bounding box center [307, 226] width 502 height 272
